Goal: Information Seeking & Learning: Learn about a topic

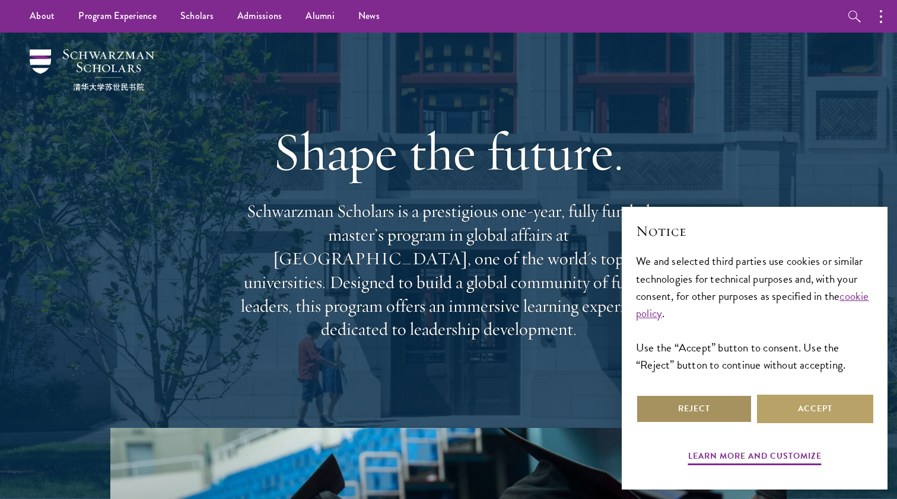
click at [723, 400] on button "Reject" at bounding box center [694, 409] width 116 height 28
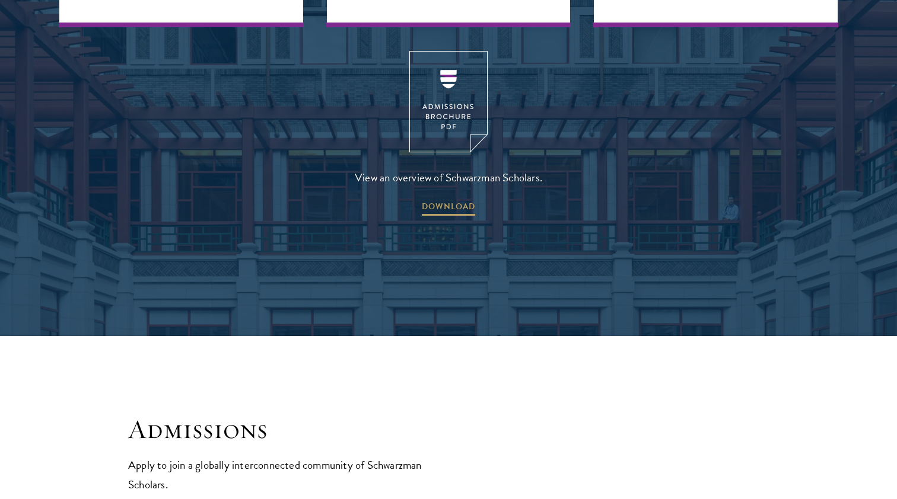
scroll to position [1715, 0]
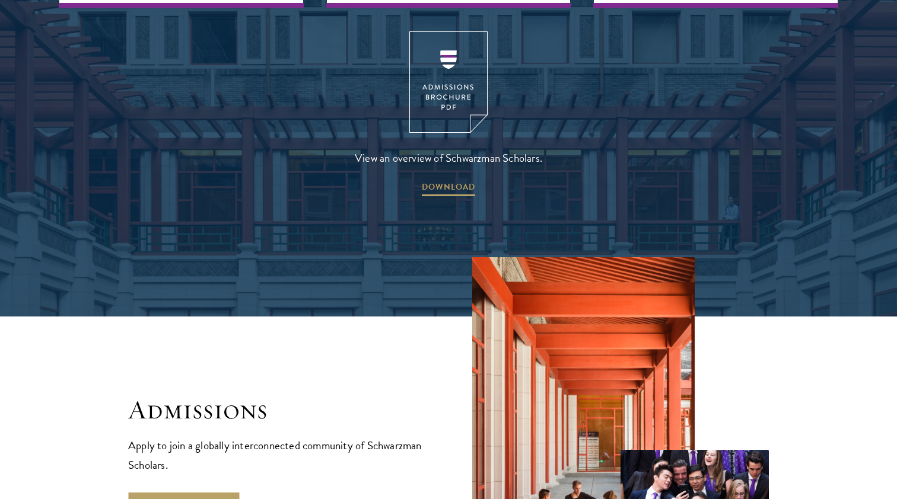
click at [456, 73] on img at bounding box center [448, 81] width 78 height 101
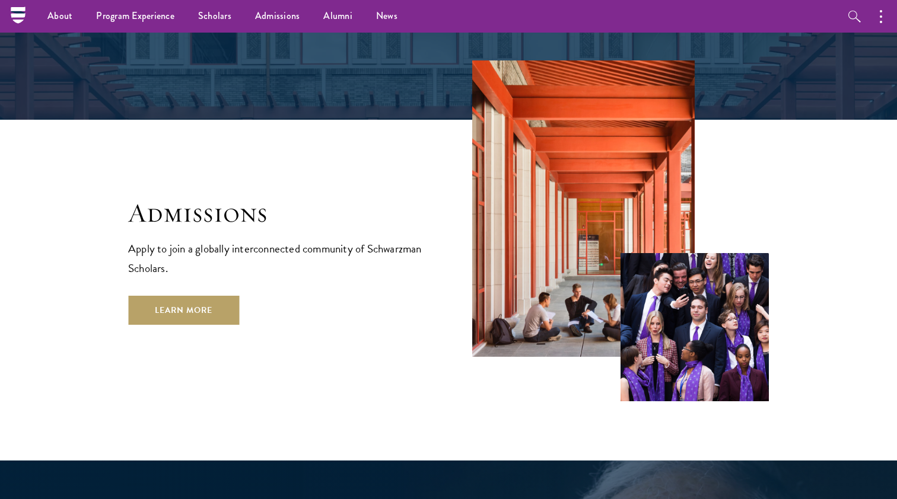
scroll to position [1875, 0]
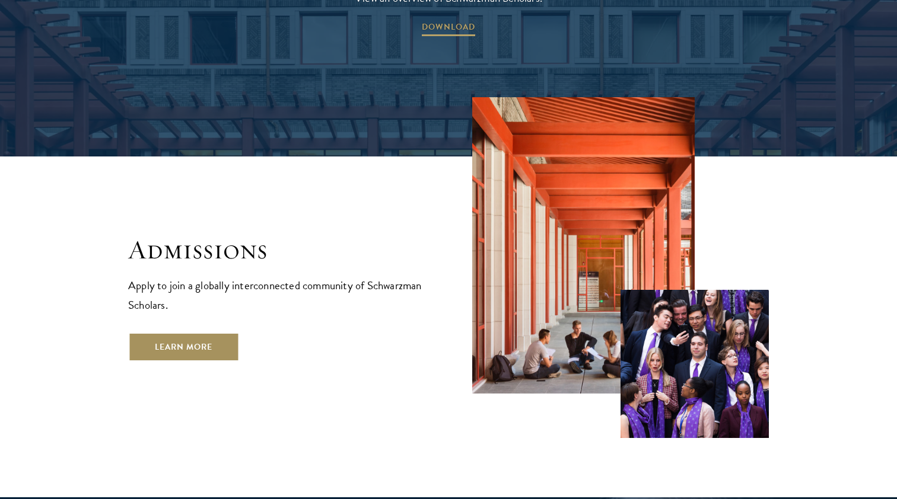
click at [208, 333] on link "Learn More" at bounding box center [183, 347] width 111 height 28
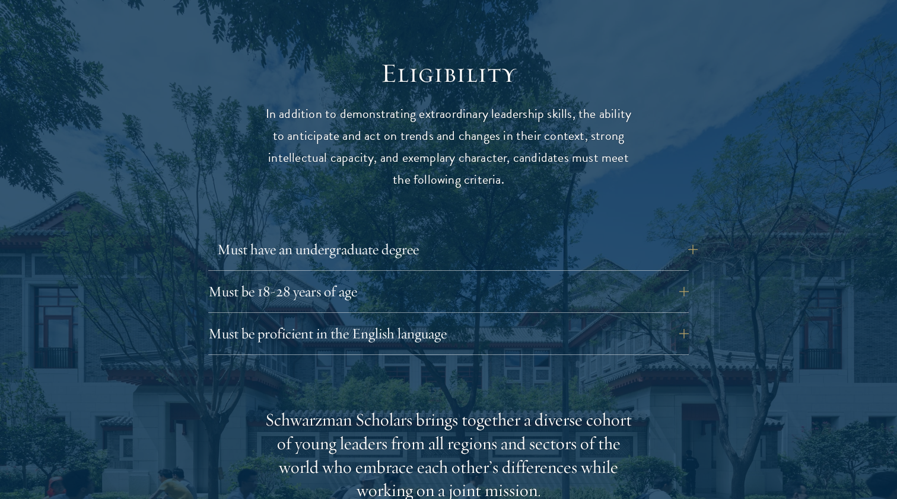
scroll to position [1538, 0]
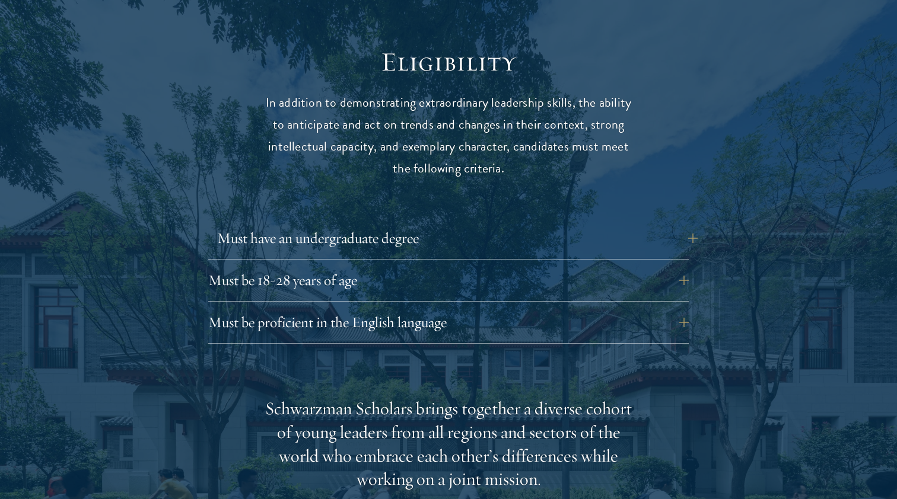
click at [591, 224] on button "Must have an undergraduate degree" at bounding box center [457, 238] width 480 height 28
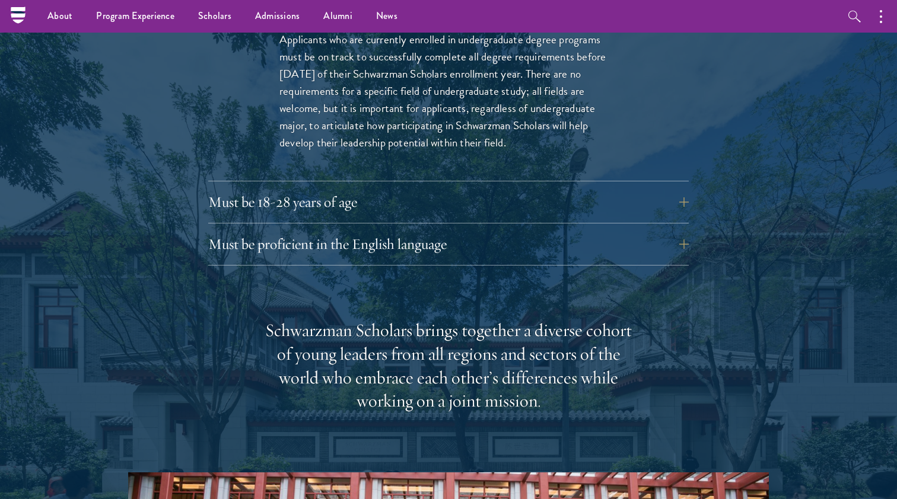
scroll to position [1778, 0]
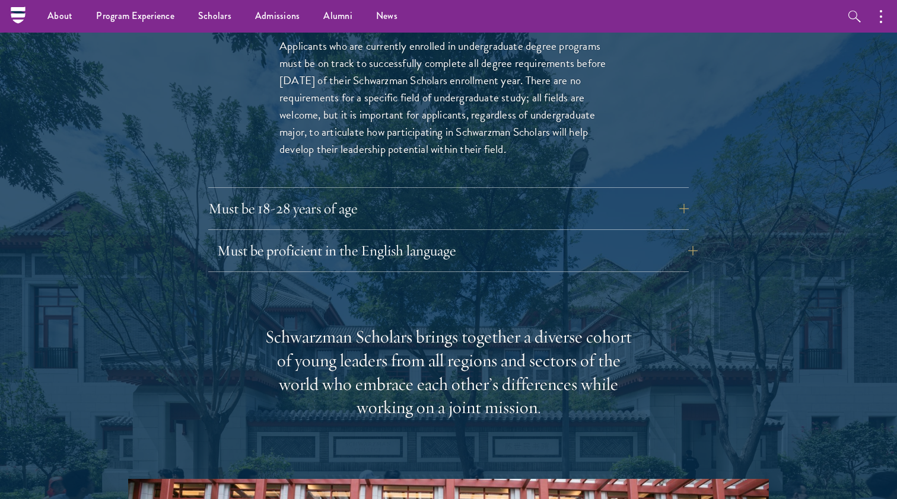
click at [598, 237] on button "Must be proficient in the English language" at bounding box center [457, 251] width 480 height 28
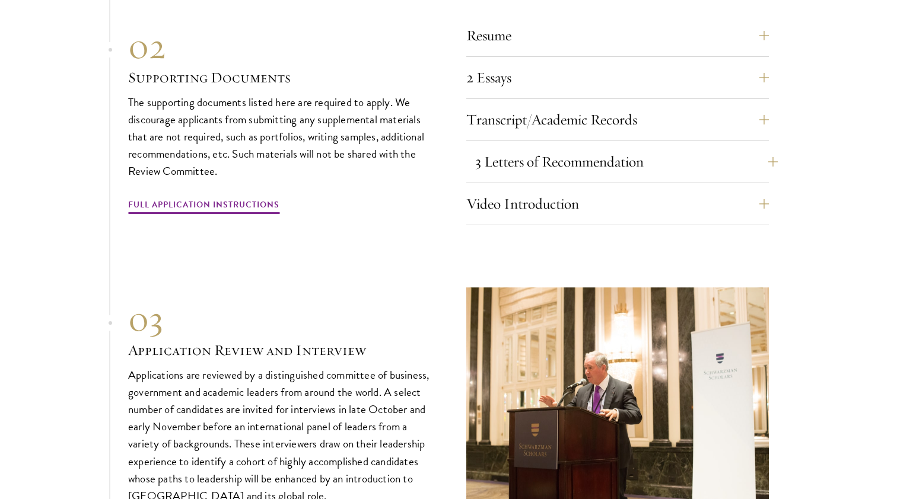
scroll to position [4112, 0]
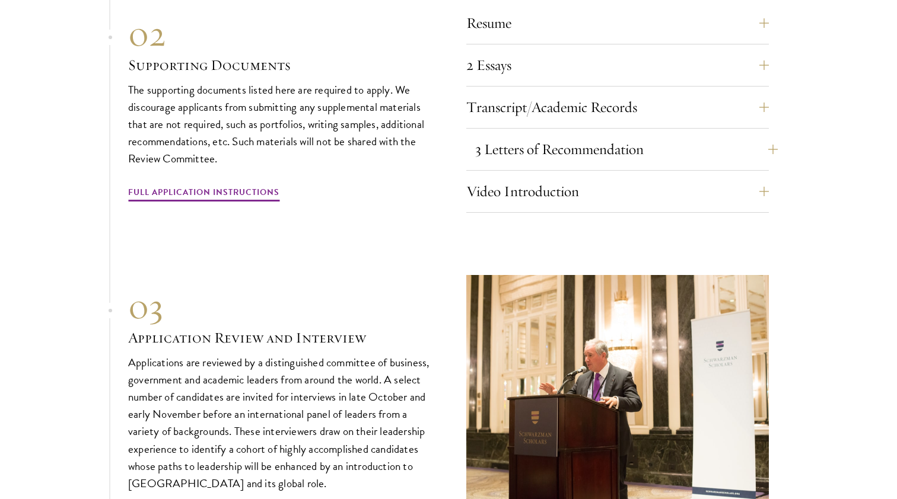
click at [628, 135] on button "3 Letters of Recommendation" at bounding box center [626, 149] width 302 height 28
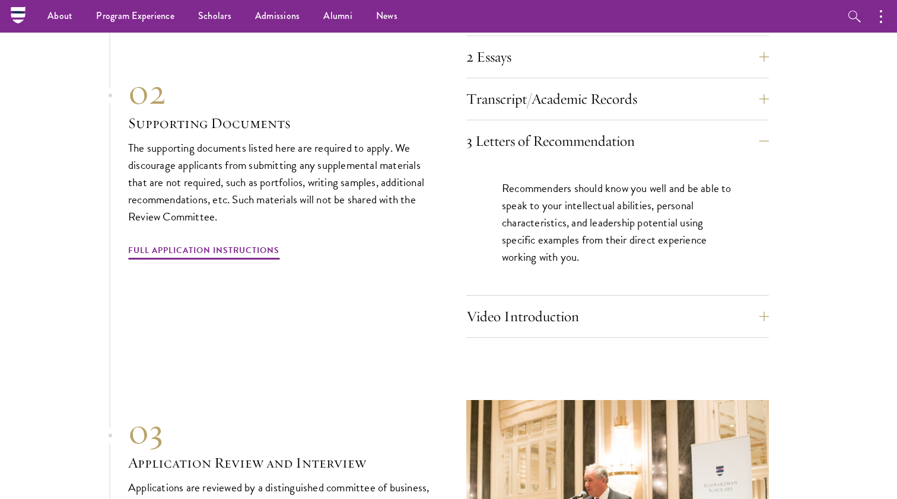
scroll to position [3791, 0]
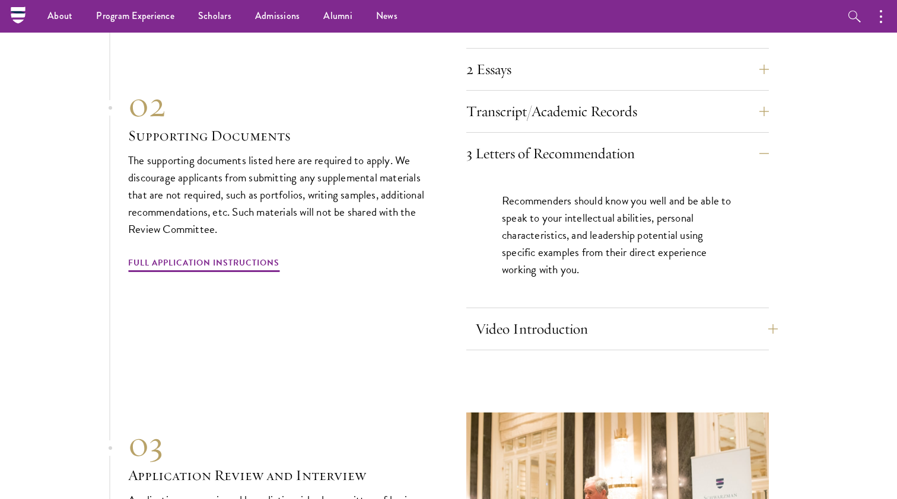
click at [685, 315] on button "Video Introduction" at bounding box center [626, 329] width 302 height 28
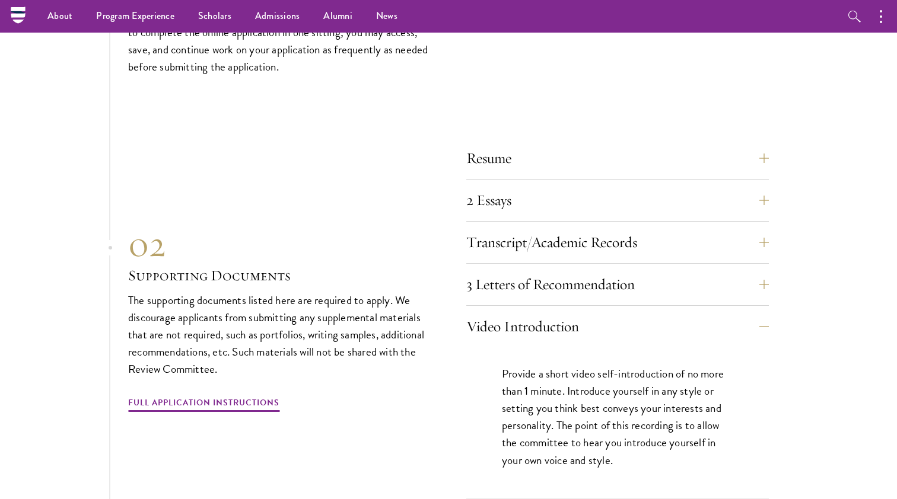
scroll to position [3651, 0]
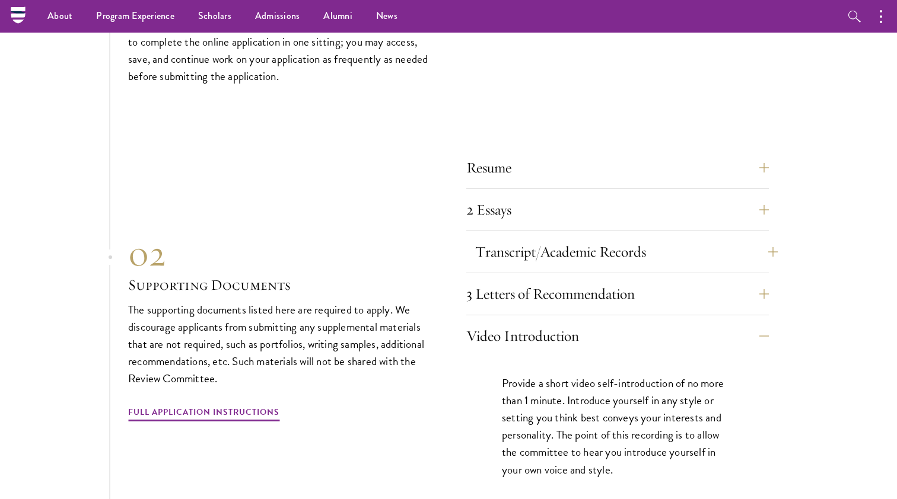
click at [653, 238] on button "Transcript/Academic Records" at bounding box center [626, 252] width 302 height 28
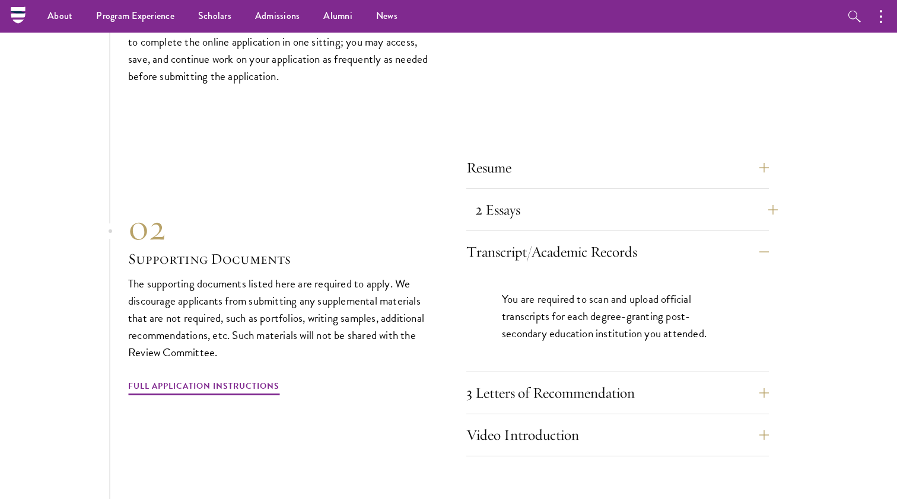
click at [670, 196] on button "2 Essays" at bounding box center [626, 210] width 302 height 28
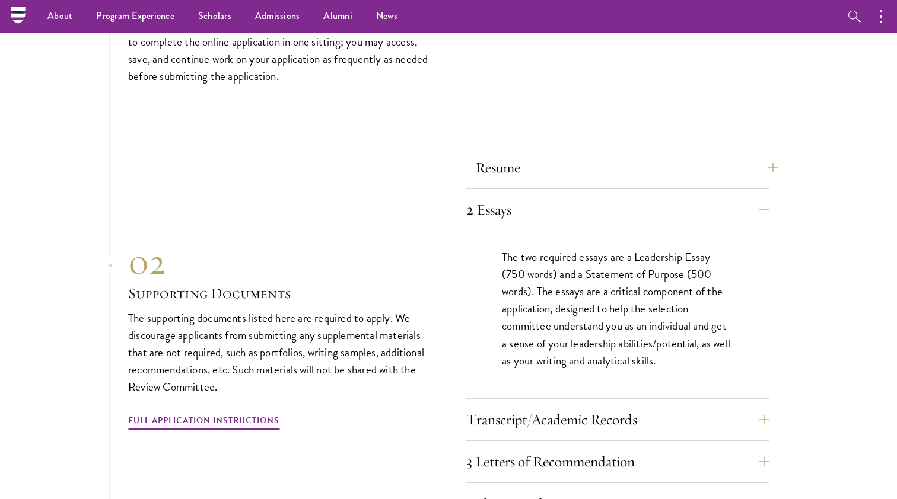
click at [671, 154] on button "Resume" at bounding box center [626, 168] width 302 height 28
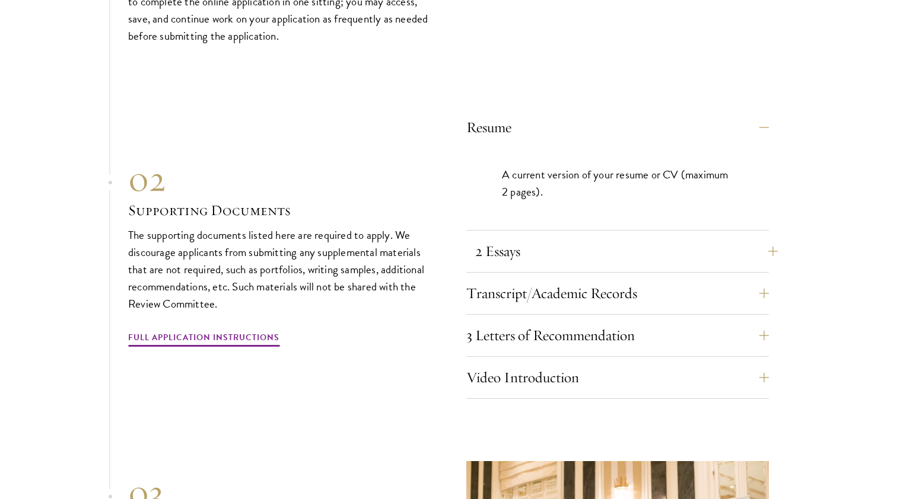
click at [668, 237] on button "2 Essays" at bounding box center [626, 251] width 302 height 28
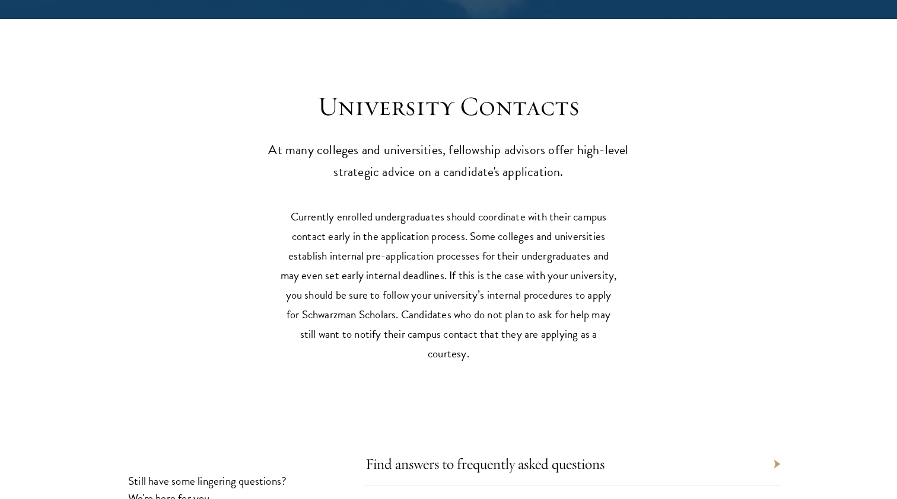
scroll to position [5199, 0]
